Goal: Find specific page/section: Find specific page/section

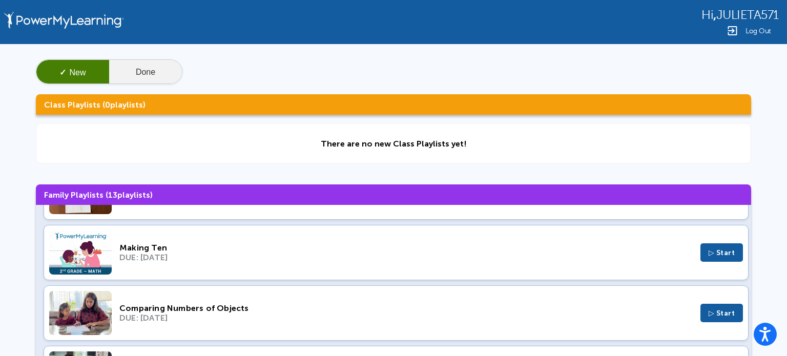
click at [158, 74] on button "Done" at bounding box center [145, 72] width 73 height 25
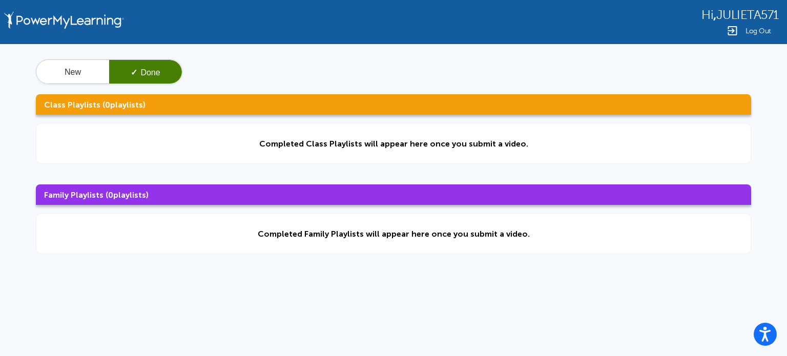
click at [277, 151] on div "Completed Class Playlists will appear here once you submit a video." at bounding box center [393, 143] width 715 height 41
click at [0, 270] on div "Hi , JULIETA571 Log Out New ✓ Done Class Playlists ( 0 playlists) Completed Cla…" at bounding box center [393, 217] width 787 height 435
click at [327, 140] on div "Completed Class Playlists will appear here once you submit a video." at bounding box center [393, 144] width 269 height 10
drag, startPoint x: 326, startPoint y: 147, endPoint x: 497, endPoint y: 135, distance: 171.0
click at [497, 135] on div "Completed Class Playlists will appear here once you submit a video." at bounding box center [393, 143] width 715 height 41
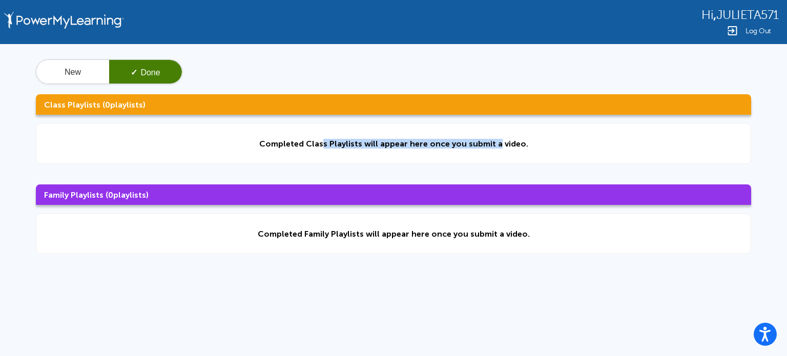
click at [455, 142] on div "Completed Class Playlists will appear here once you submit a video." at bounding box center [393, 144] width 269 height 10
click at [453, 140] on div "Completed Class Playlists will appear here once you submit a video." at bounding box center [393, 144] width 269 height 10
click at [454, 139] on div "Completed Class Playlists will appear here once you submit a video." at bounding box center [393, 144] width 269 height 10
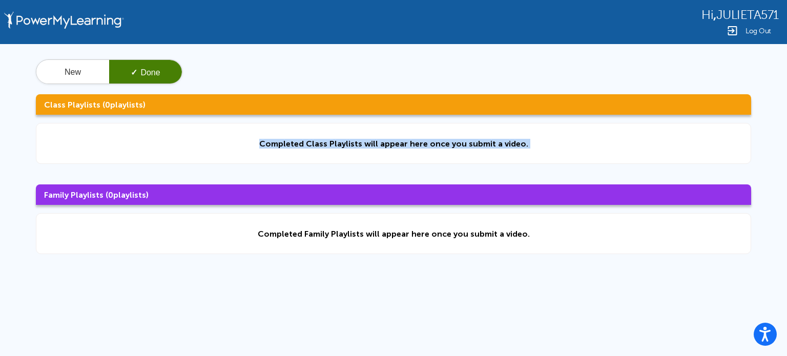
click at [455, 140] on div "Completed Class Playlists will appear here once you submit a video." at bounding box center [393, 144] width 269 height 10
click at [768, 332] on icon "Open accessiBe: accessibility options, statement and help" at bounding box center [765, 335] width 12 height 13
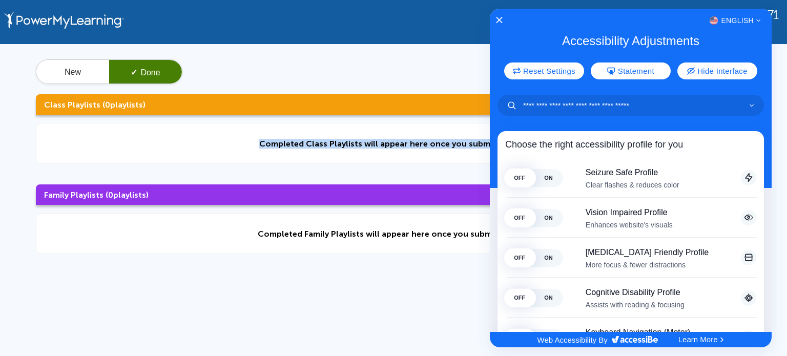
click at [0, 319] on div at bounding box center [393, 178] width 787 height 356
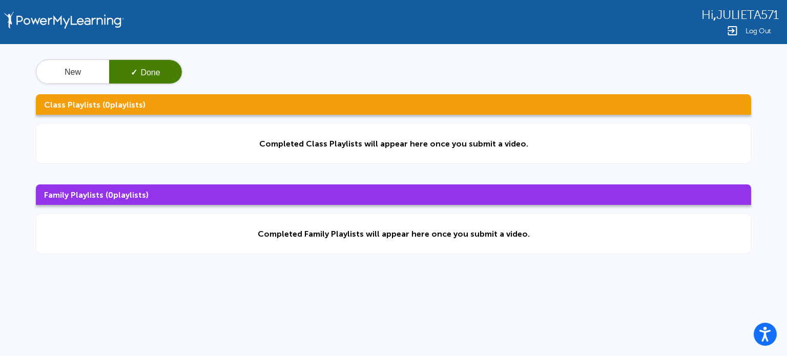
click at [0, 240] on div "New ✓ Done Class Playlists ( 0 playlists) Completed Class Playlists will appear…" at bounding box center [393, 156] width 787 height 225
click at [0, 296] on div "Hi , JULIETA571 Log Out New ✓ Done Class Playlists ( 0 playlists) Completed Cla…" at bounding box center [393, 217] width 787 height 435
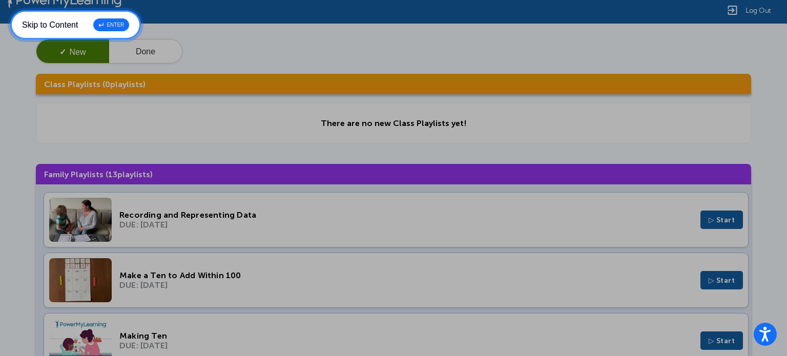
scroll to position [79, 0]
